Goal: Find specific page/section: Find specific page/section

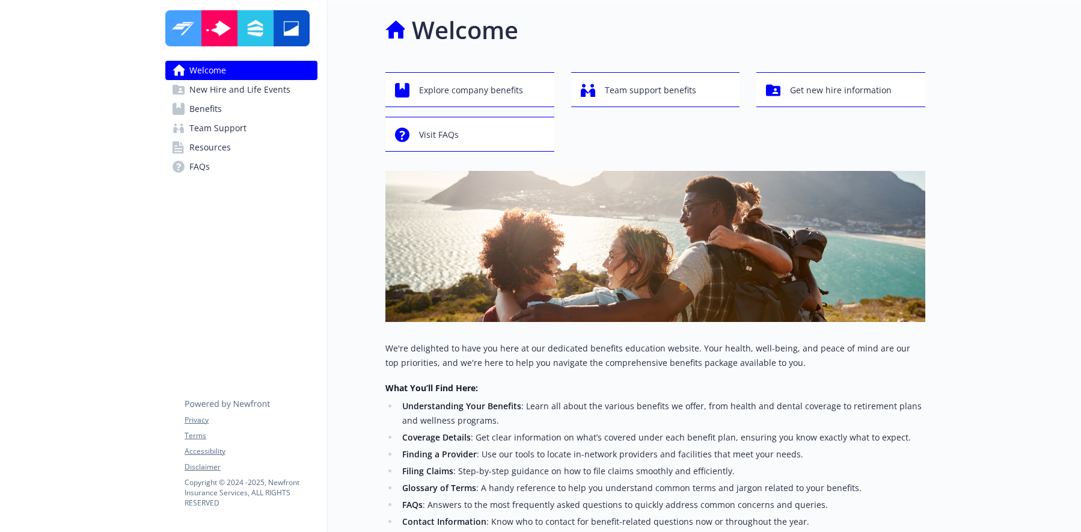
scroll to position [5, 0]
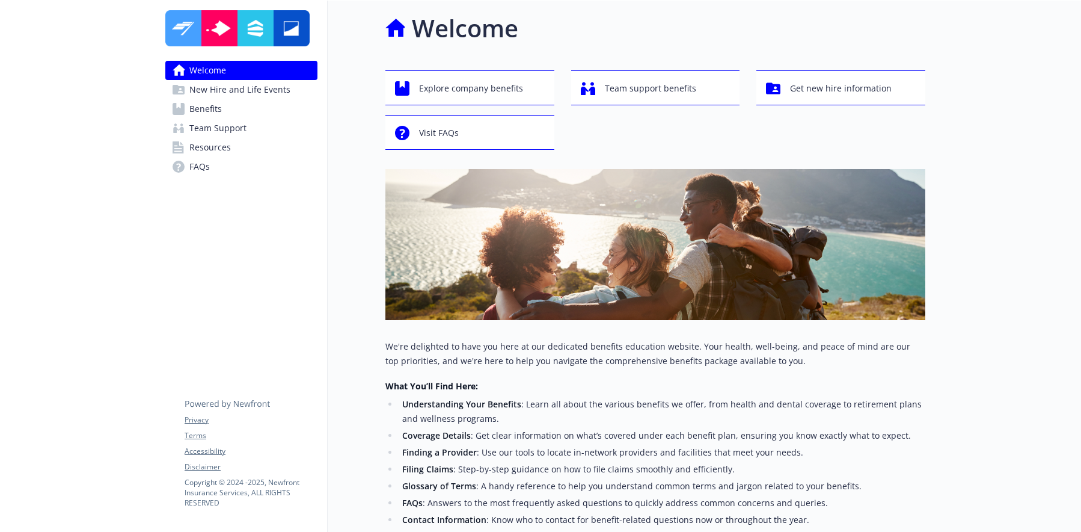
click at [215, 107] on span "Benefits" at bounding box center [205, 108] width 32 height 19
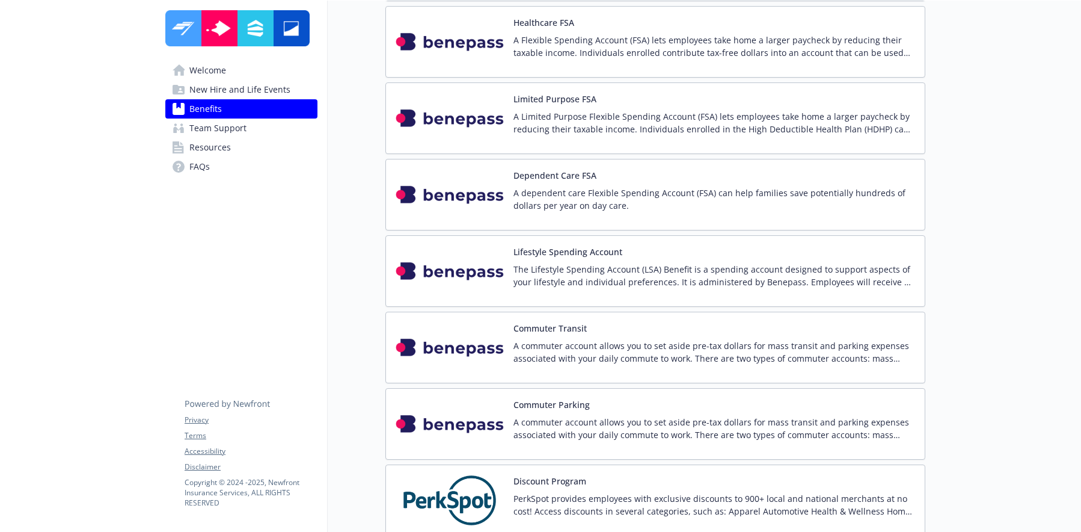
scroll to position [2281, 0]
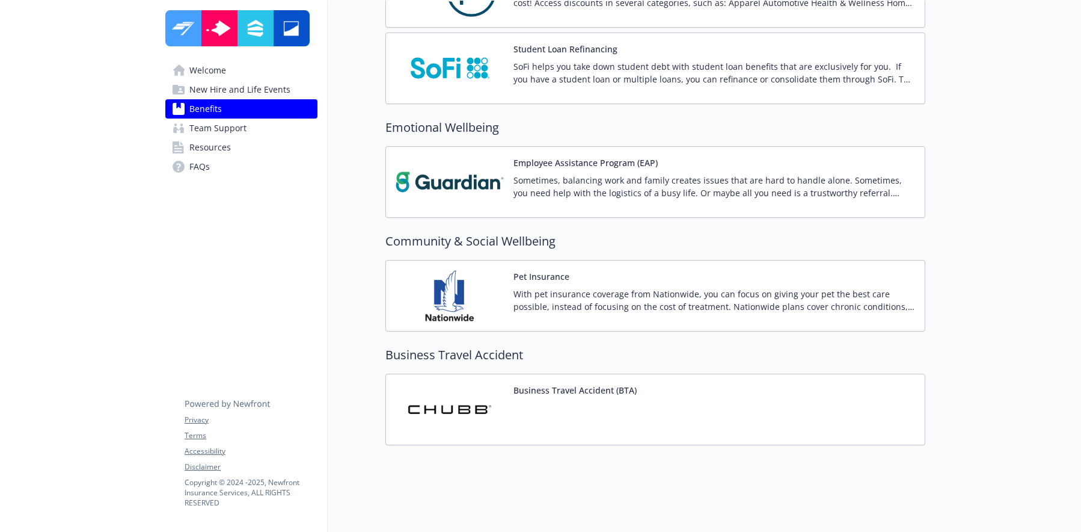
click at [214, 151] on span "Resources" at bounding box center [209, 147] width 41 height 19
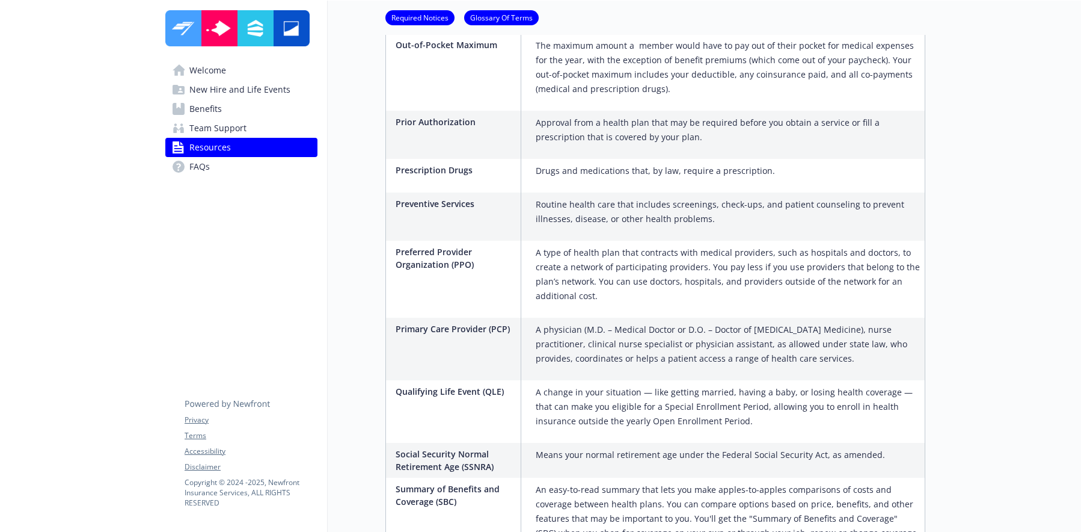
scroll to position [2195, 0]
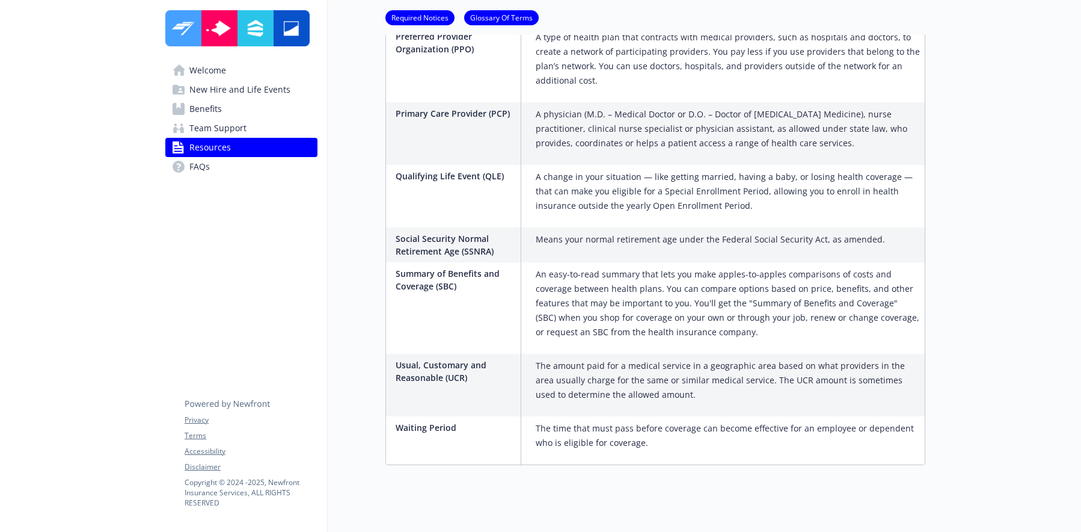
click at [396, 13] on link "Required Notices" at bounding box center [420, 16] width 69 height 11
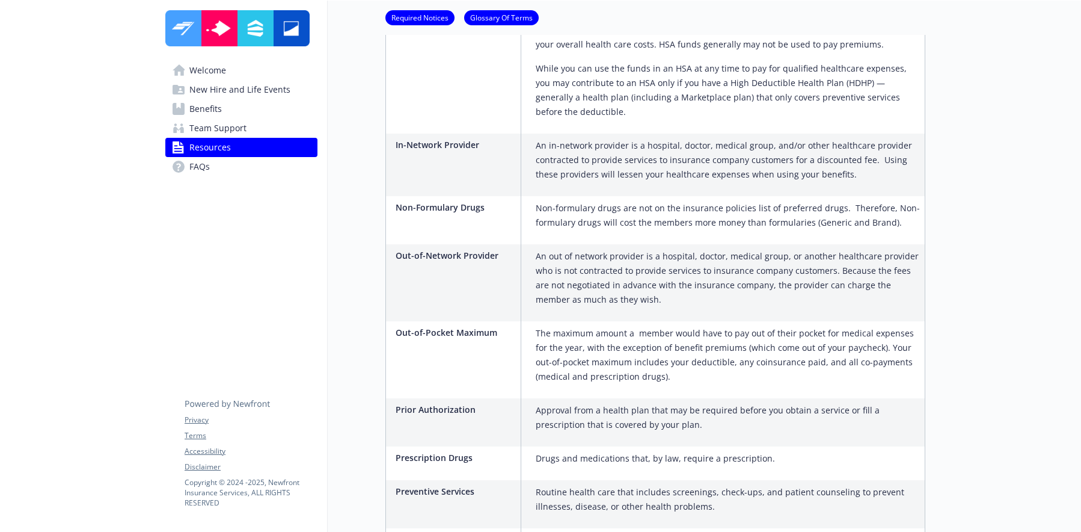
scroll to position [2195, 9]
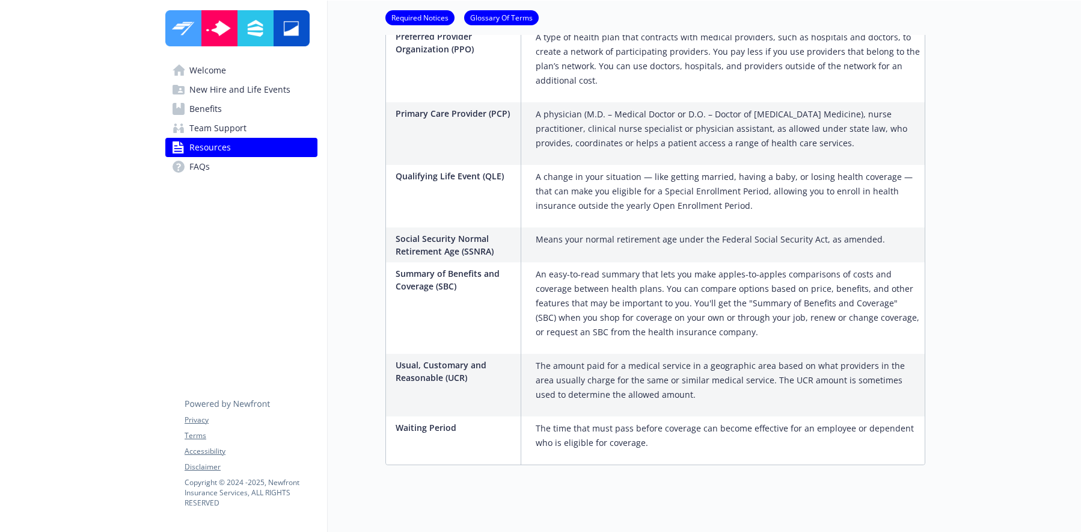
click at [207, 74] on span "Welcome" at bounding box center [207, 70] width 37 height 19
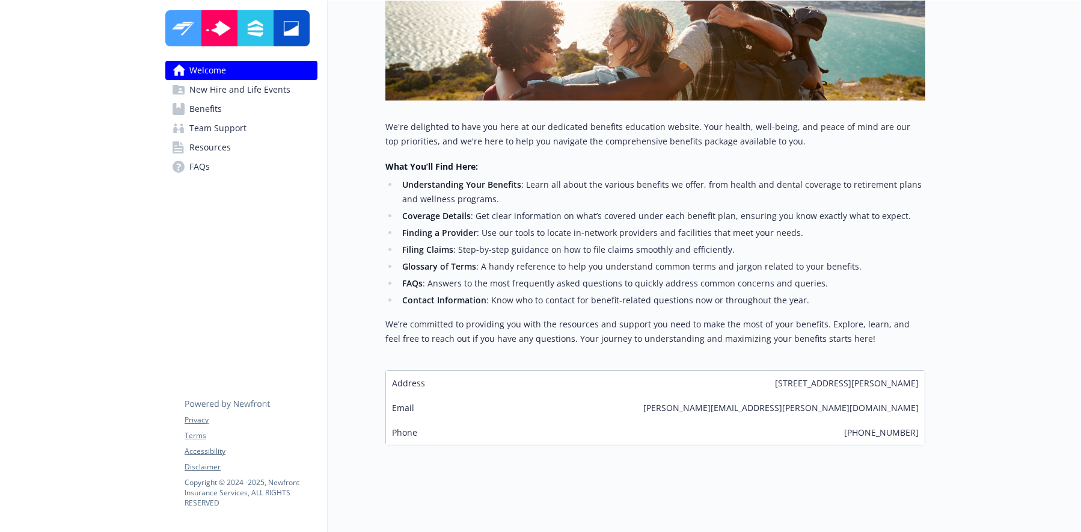
scroll to position [233, 9]
